Goal: Task Accomplishment & Management: Manage account settings

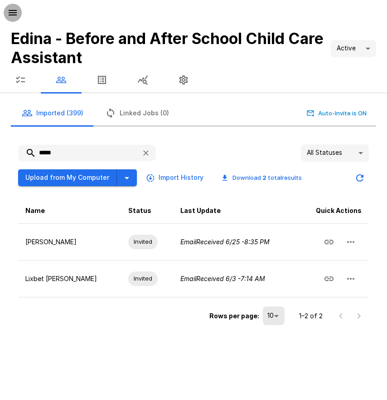
click at [15, 13] on icon "button" at bounding box center [13, 12] width 8 height 5
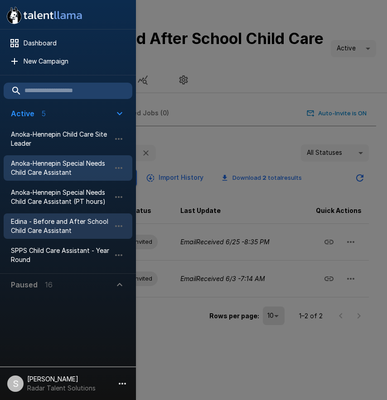
click at [56, 176] on span "Anoka-Hennepin Special Needs Child Care Assistant" at bounding box center [61, 168] width 100 height 18
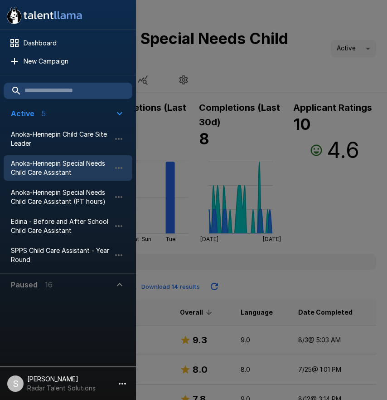
click at [260, 59] on div at bounding box center [193, 200] width 387 height 400
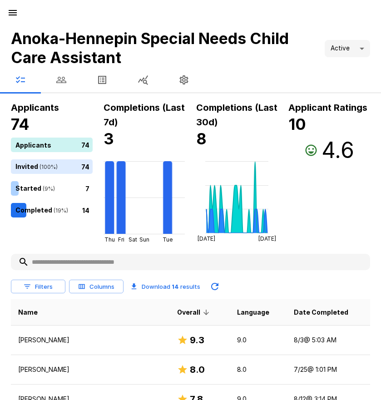
click at [64, 84] on icon "button" at bounding box center [61, 79] width 11 height 11
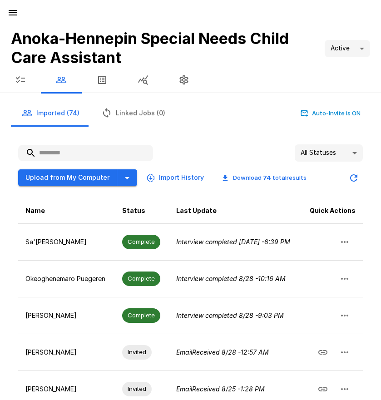
click at [90, 152] on input "text" at bounding box center [85, 153] width 135 height 16
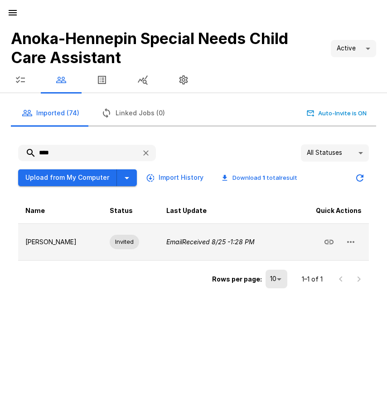
type input "****"
click at [345, 245] on button "button" at bounding box center [351, 242] width 22 height 22
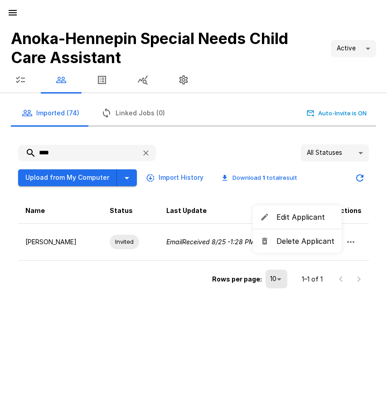
click at [320, 245] on span "Delete Applicant" at bounding box center [306, 240] width 58 height 11
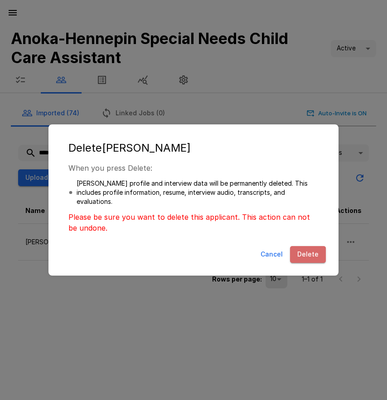
click at [308, 257] on button "Delete" at bounding box center [308, 254] width 36 height 17
